Goal: Information Seeking & Learning: Learn about a topic

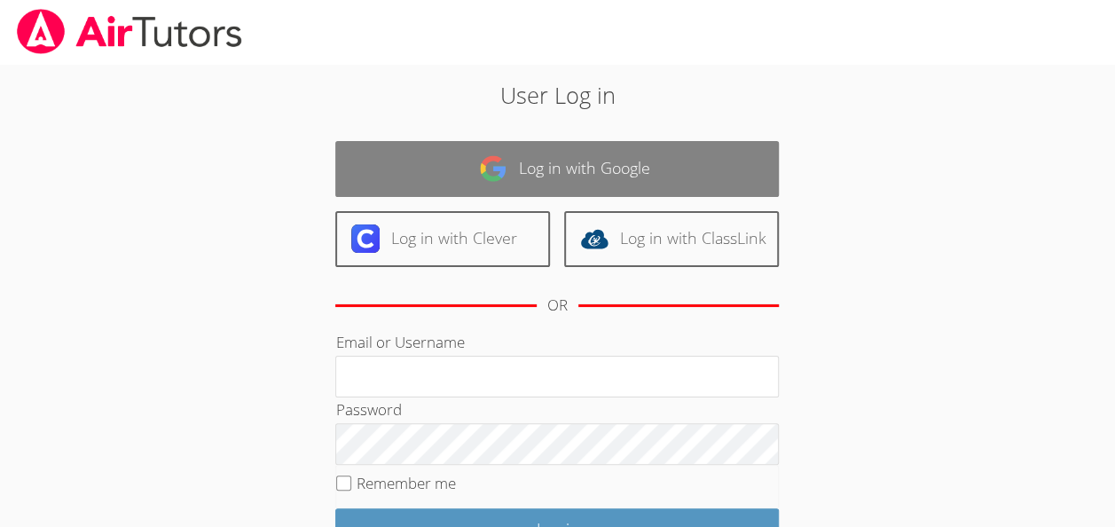
click at [611, 169] on link "Log in with Google" at bounding box center [557, 169] width 444 height 56
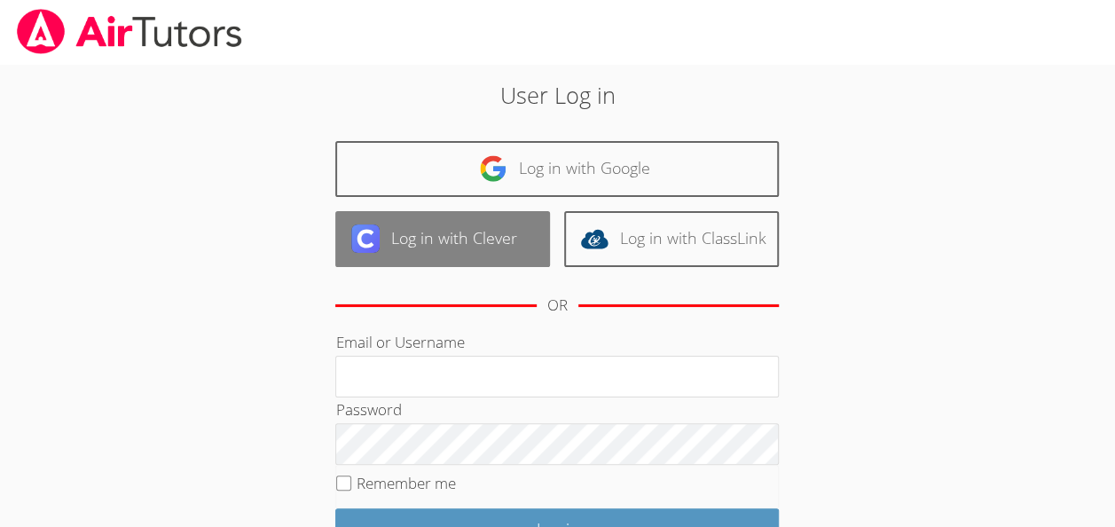
click at [486, 254] on link "Log in with Clever" at bounding box center [442, 239] width 215 height 56
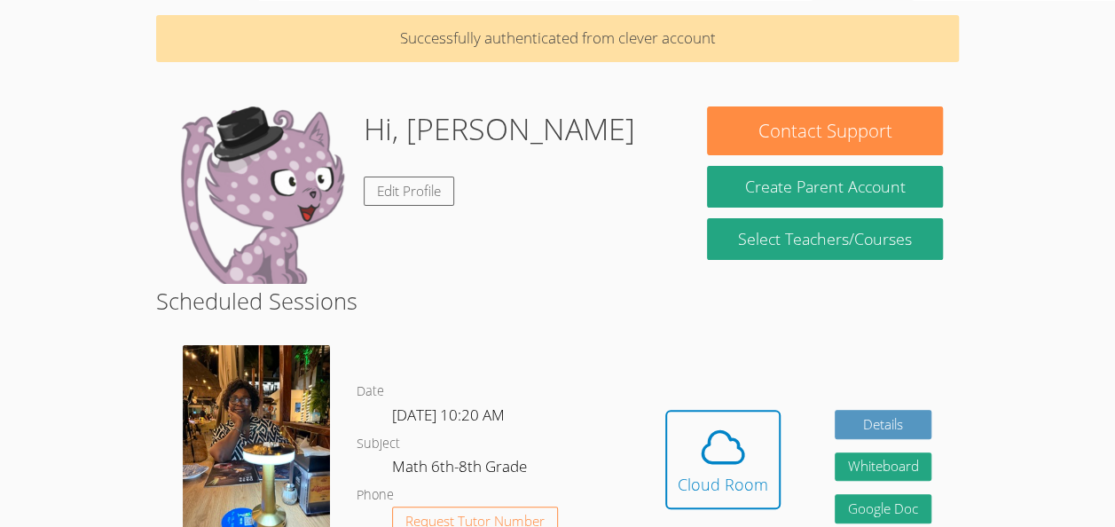
scroll to position [62, 0]
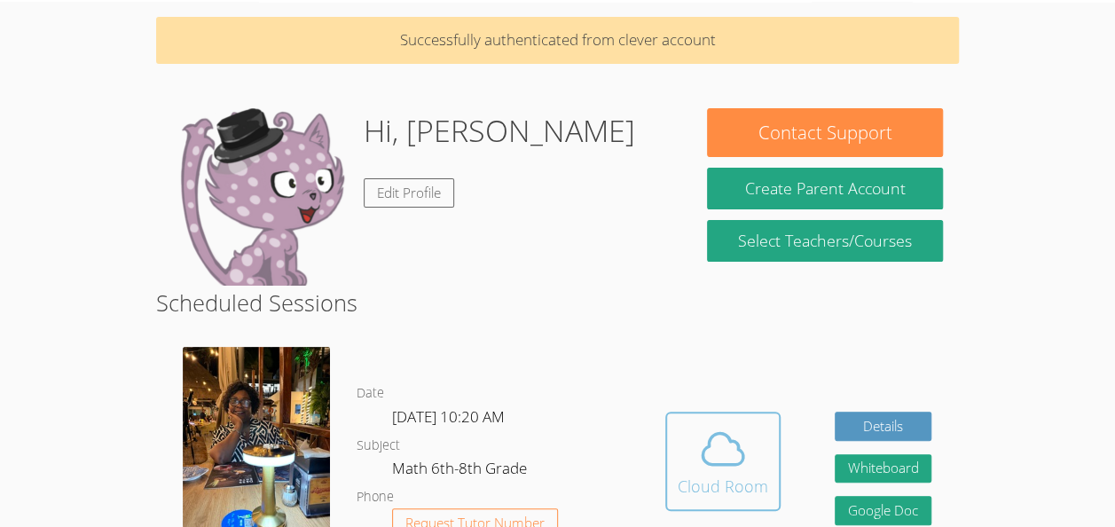
click at [732, 474] on div "Cloud Room" at bounding box center [723, 486] width 90 height 25
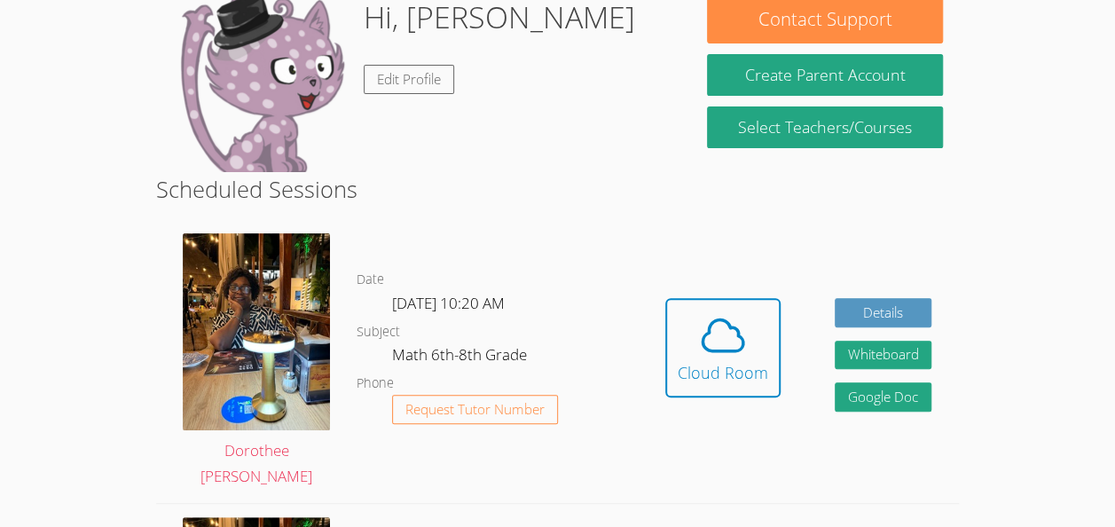
scroll to position [334, 0]
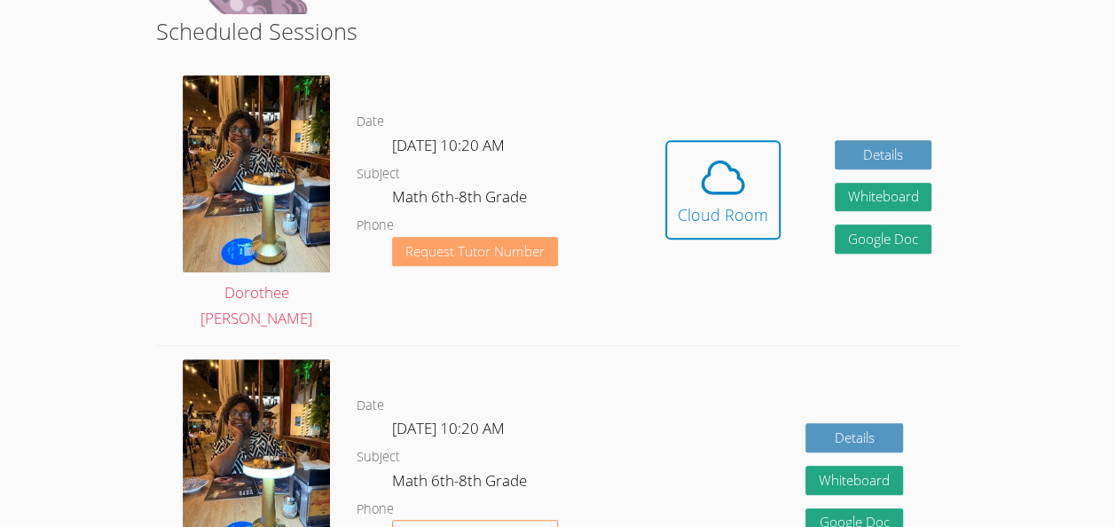
click at [464, 261] on button "Request Tutor Number" at bounding box center [475, 251] width 166 height 29
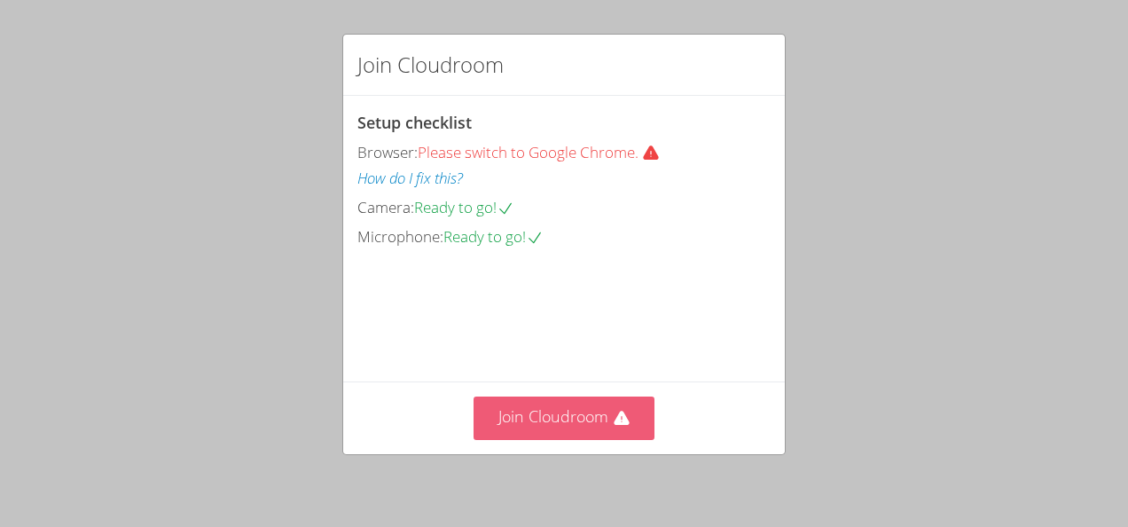
click at [530, 420] on button "Join Cloudroom" at bounding box center [565, 418] width 182 height 43
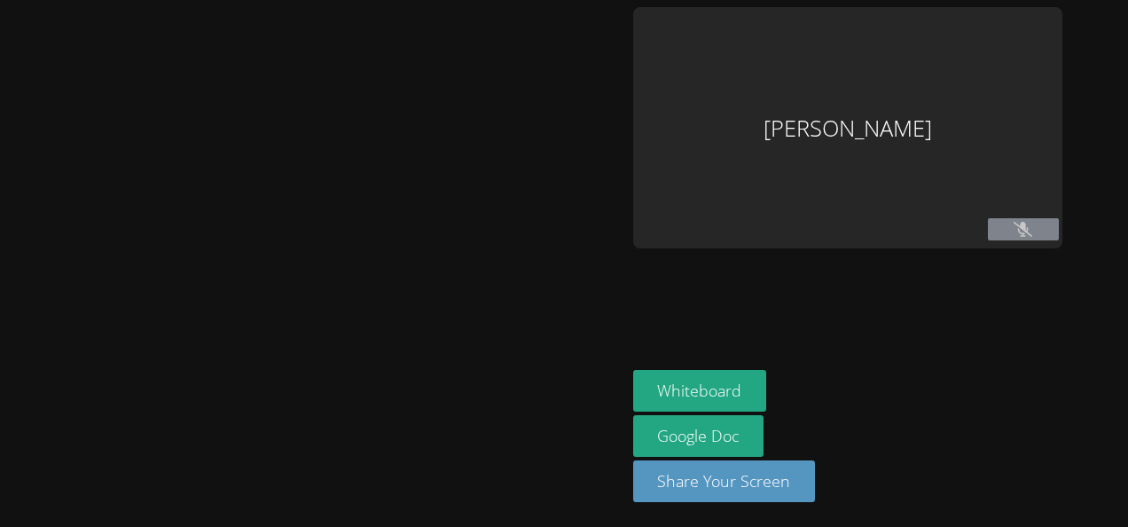
click at [530, 420] on div "[PERSON_NAME] Whiteboard Google Doc Share Your Screen" at bounding box center [564, 263] width 1128 height 527
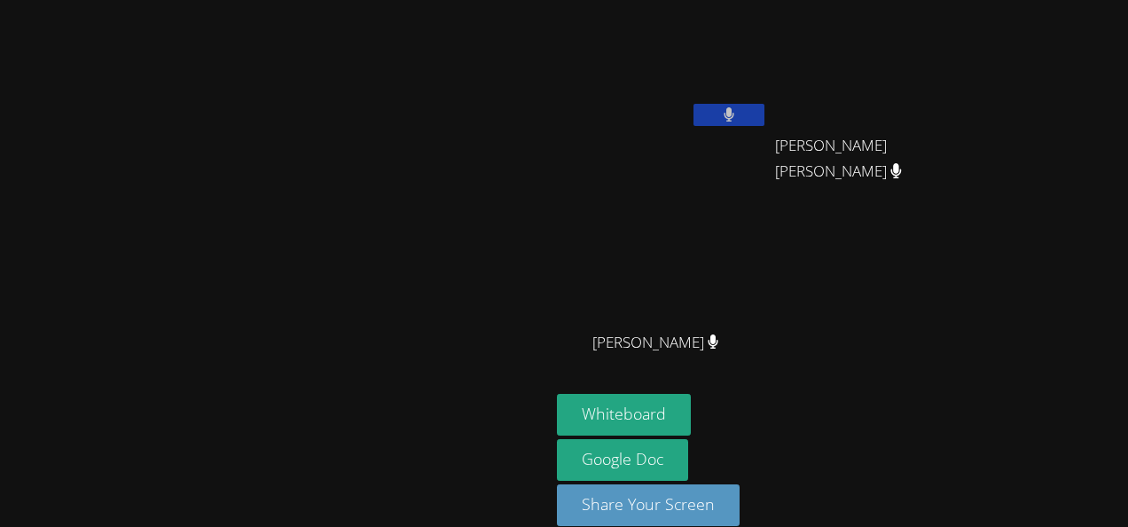
click at [408, 390] on video at bounding box center [275, 240] width 266 height 302
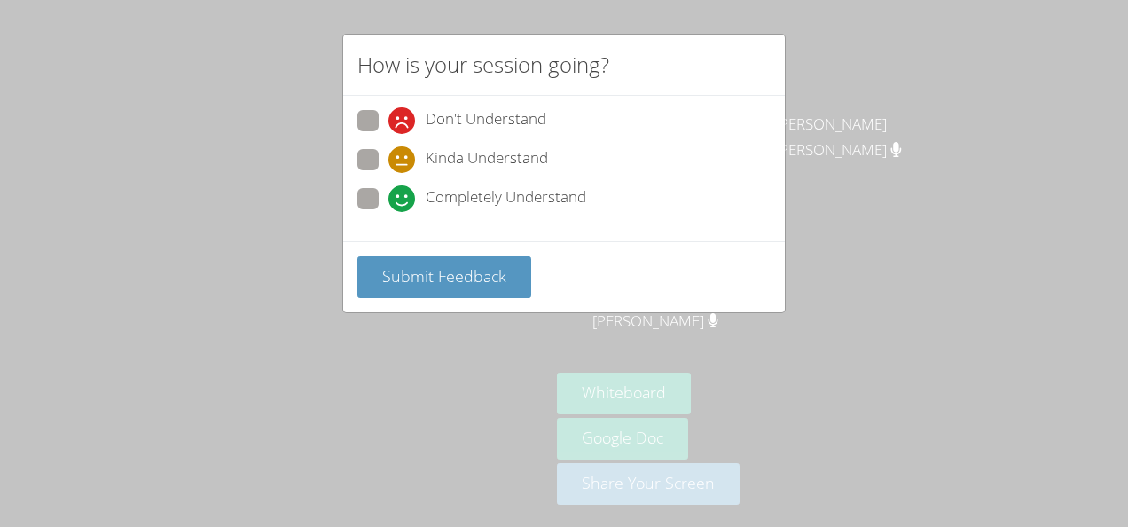
click at [527, 156] on span "Kinda Understand" at bounding box center [487, 159] width 122 height 27
click at [404, 156] on input "Kinda Understand" at bounding box center [396, 156] width 15 height 15
radio input "true"
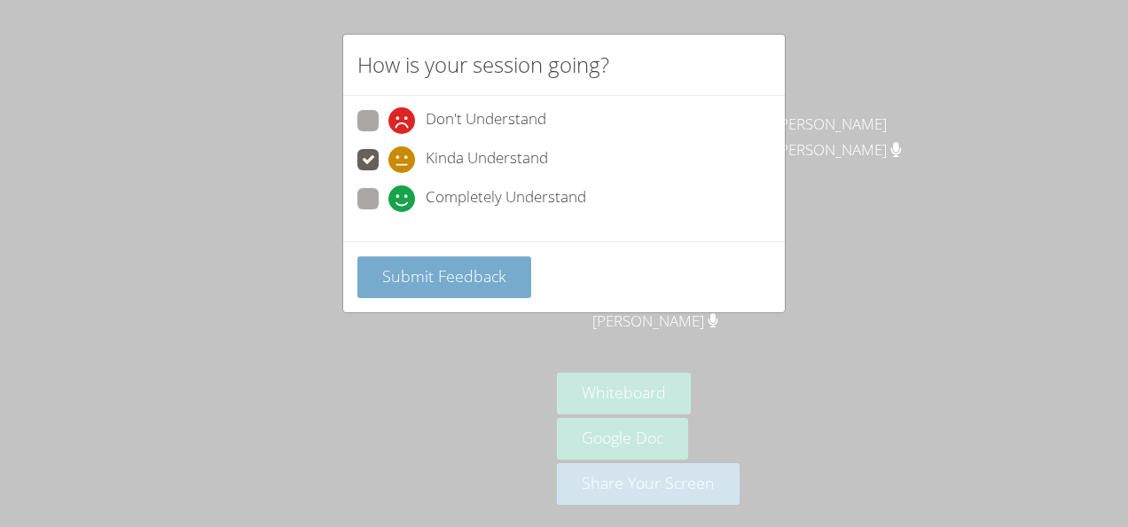
click at [495, 287] on button "Submit Feedback" at bounding box center [444, 277] width 174 height 42
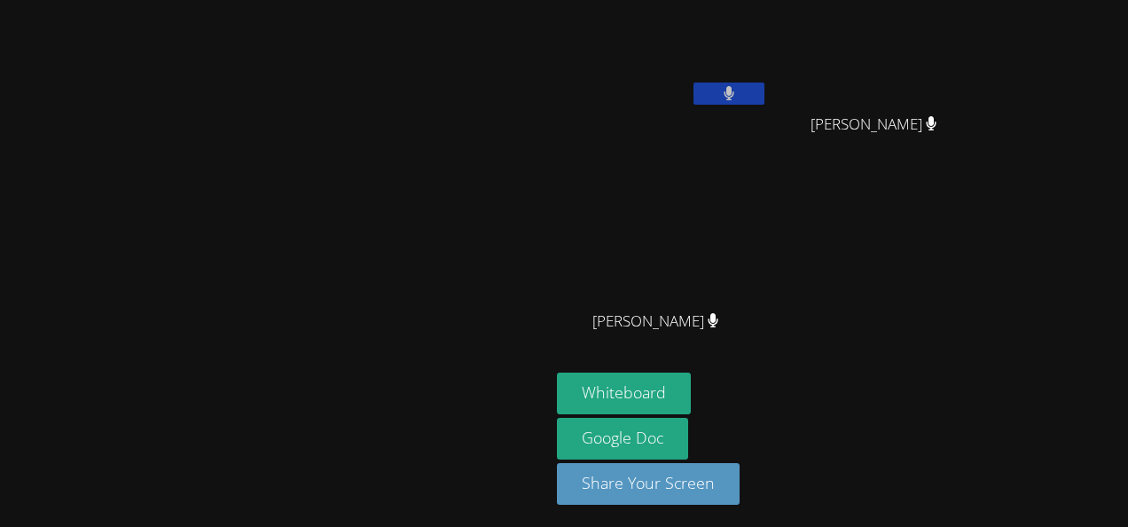
click at [986, 392] on div "Whiteboard Google Doc Share Your Screen" at bounding box center [771, 446] width 429 height 146
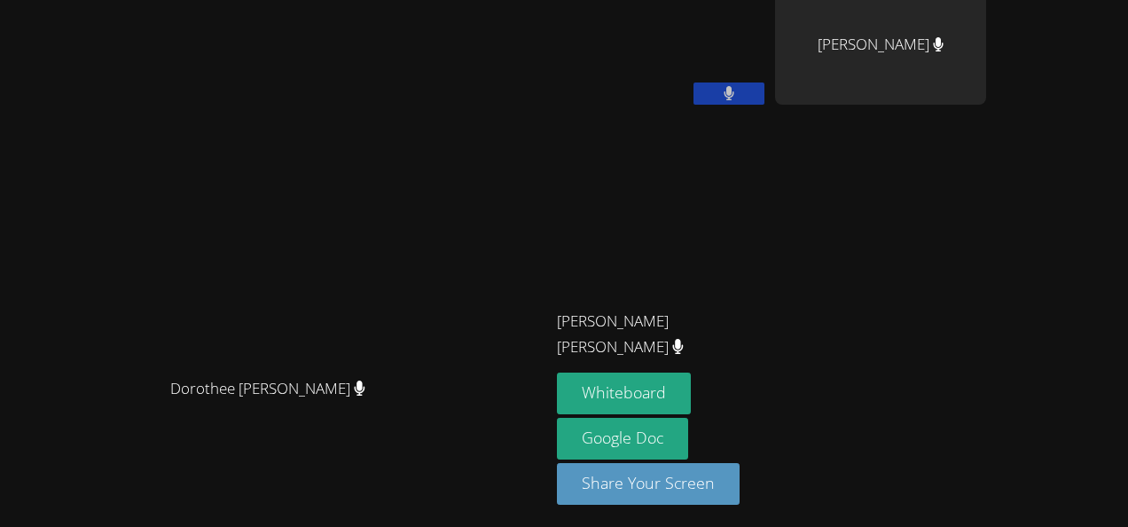
scroll to position [0, 0]
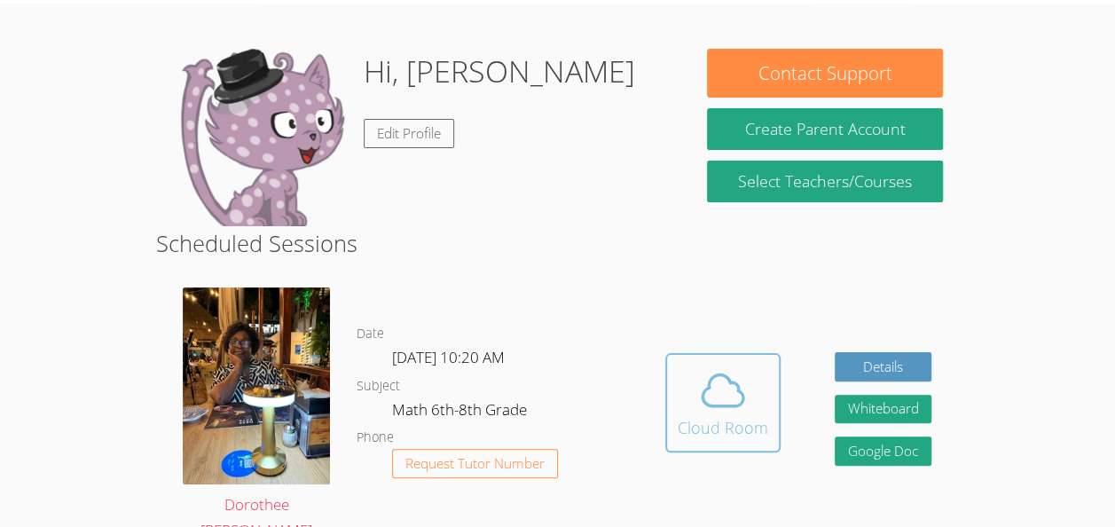
scroll to position [59, 0]
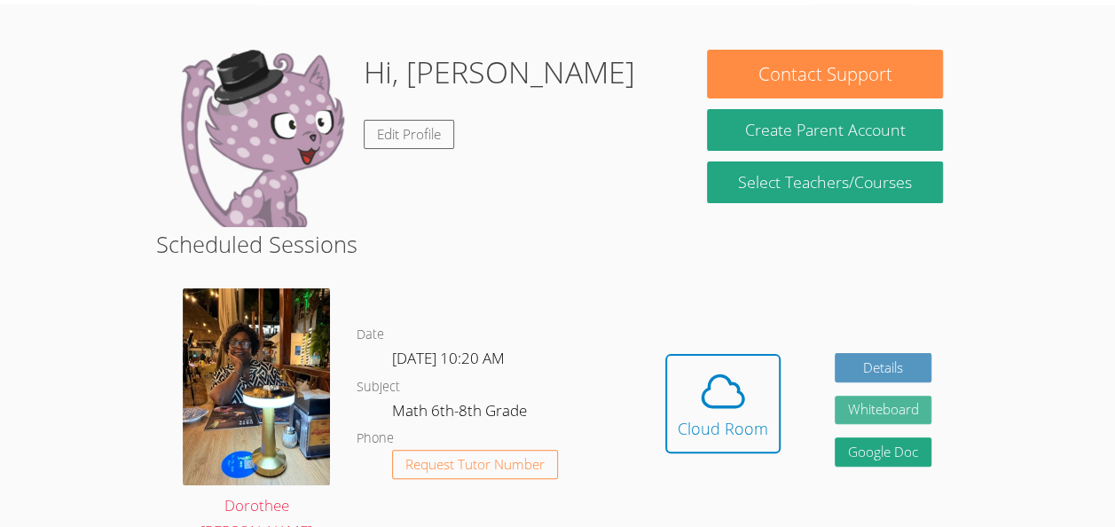
click at [844, 412] on button "Whiteboard" at bounding box center [884, 410] width 98 height 29
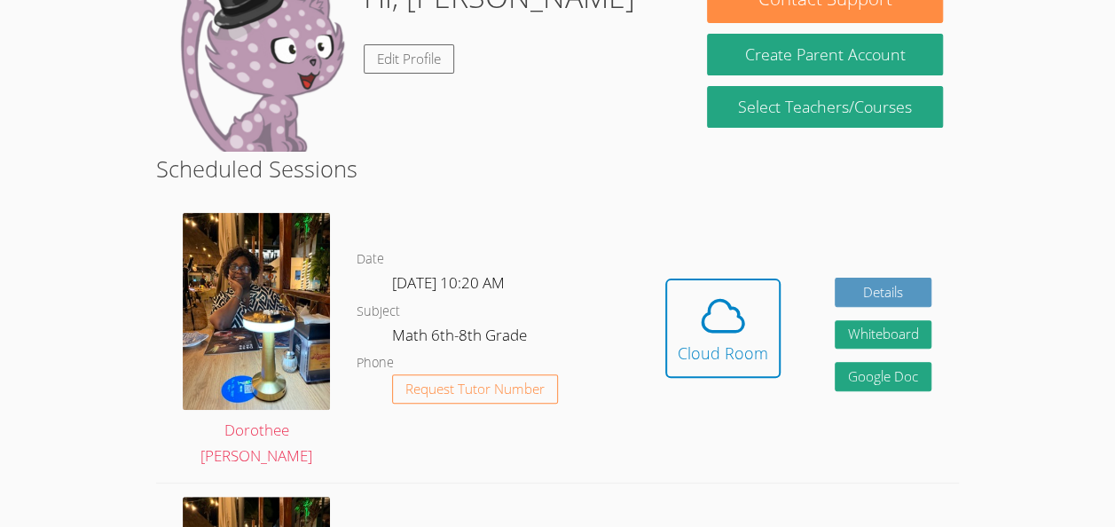
scroll to position [132, 0]
